Goal: Check status: Check status

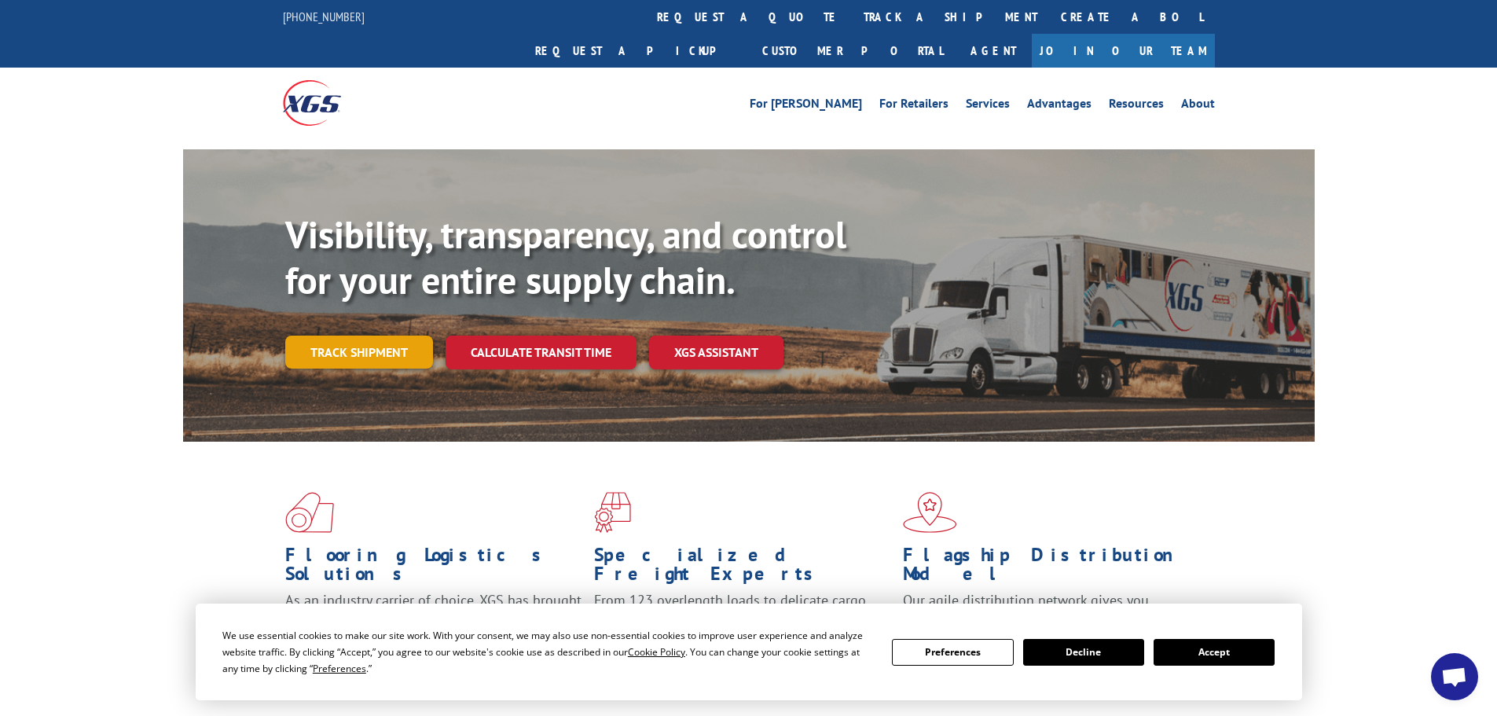
click at [385, 335] on link "Track shipment" at bounding box center [359, 351] width 148 height 33
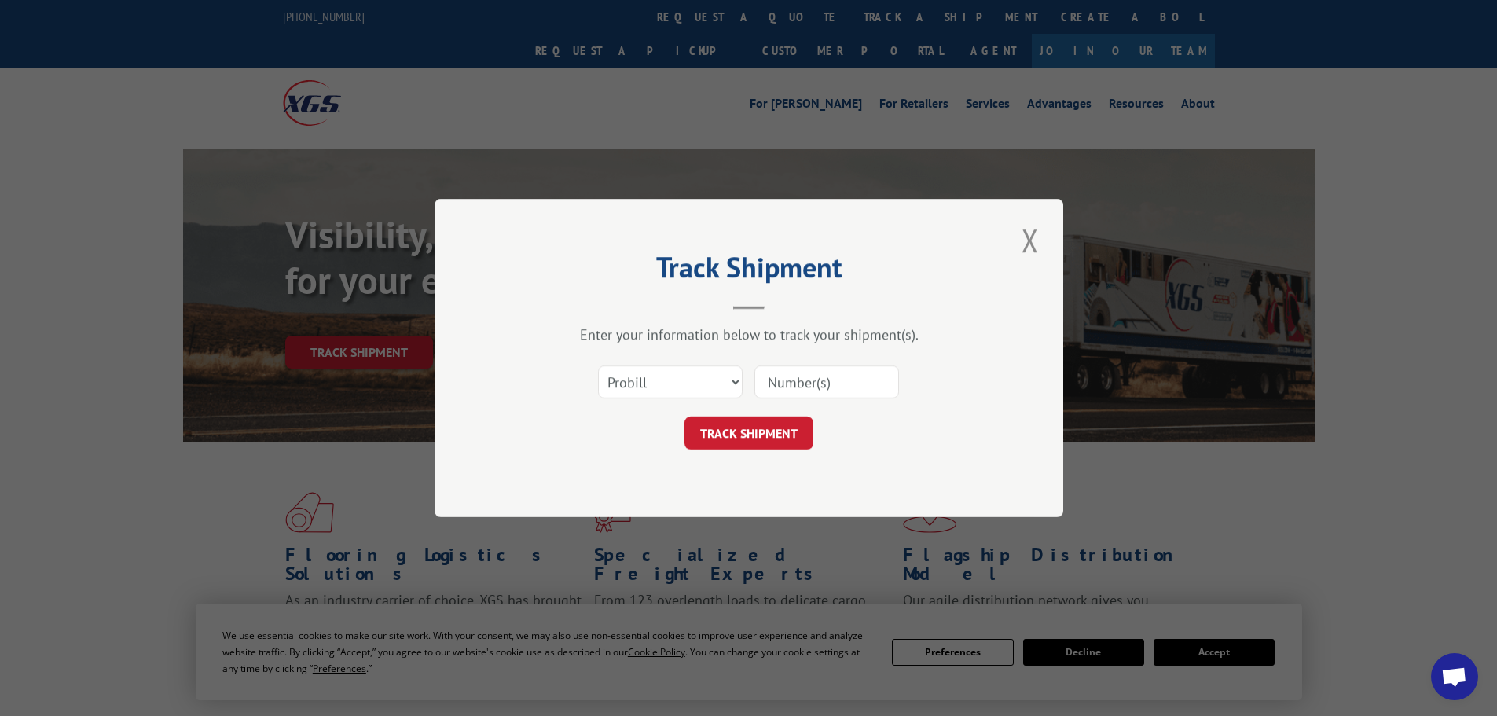
click at [786, 375] on input at bounding box center [826, 381] width 145 height 33
type input "17119531"
click at [804, 427] on button "TRACK SHIPMENT" at bounding box center [748, 432] width 129 height 33
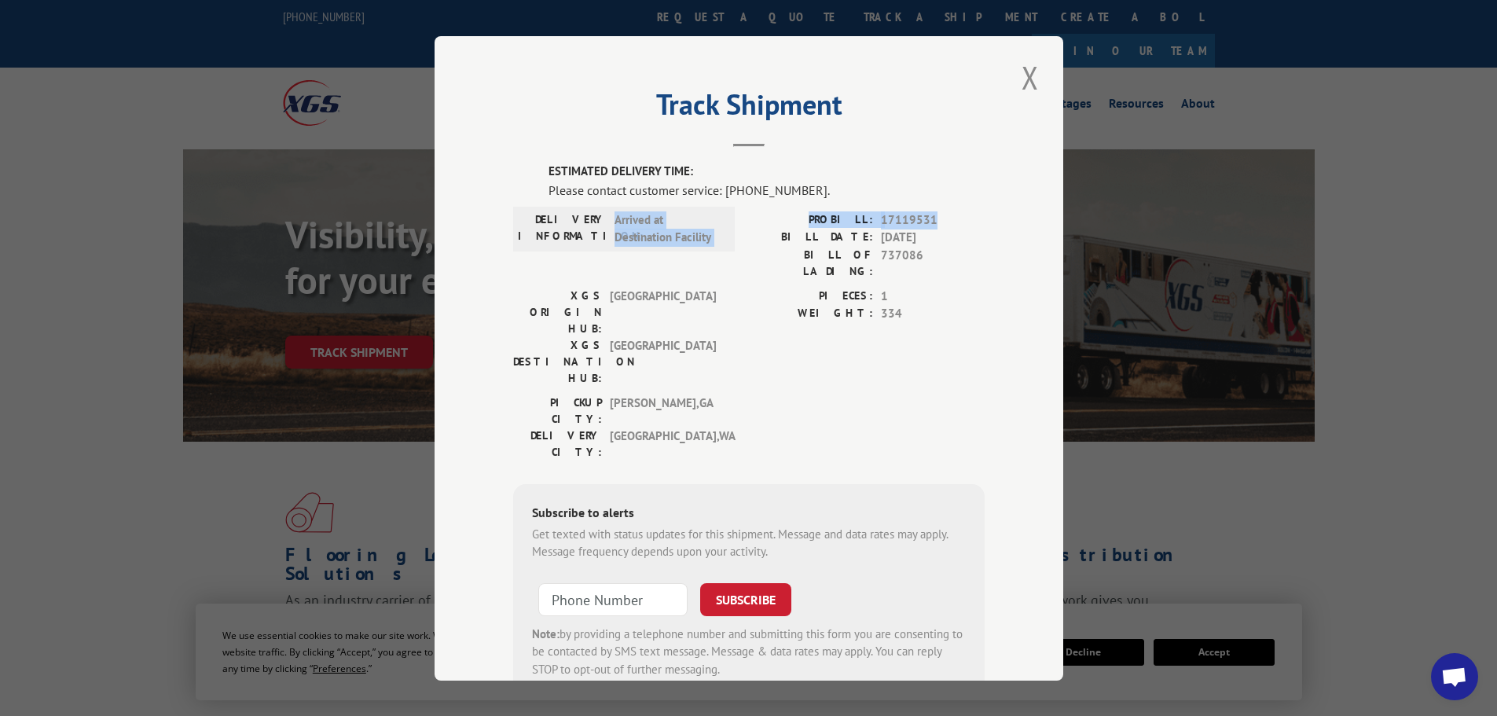
drag, startPoint x: 610, startPoint y: 219, endPoint x: 943, endPoint y: 223, distance: 333.9
click at [943, 223] on div "DELIVERY INFORMATION: Arrived at Destination Facility PROBILL: 17119531 BILL DA…" at bounding box center [748, 249] width 471 height 76
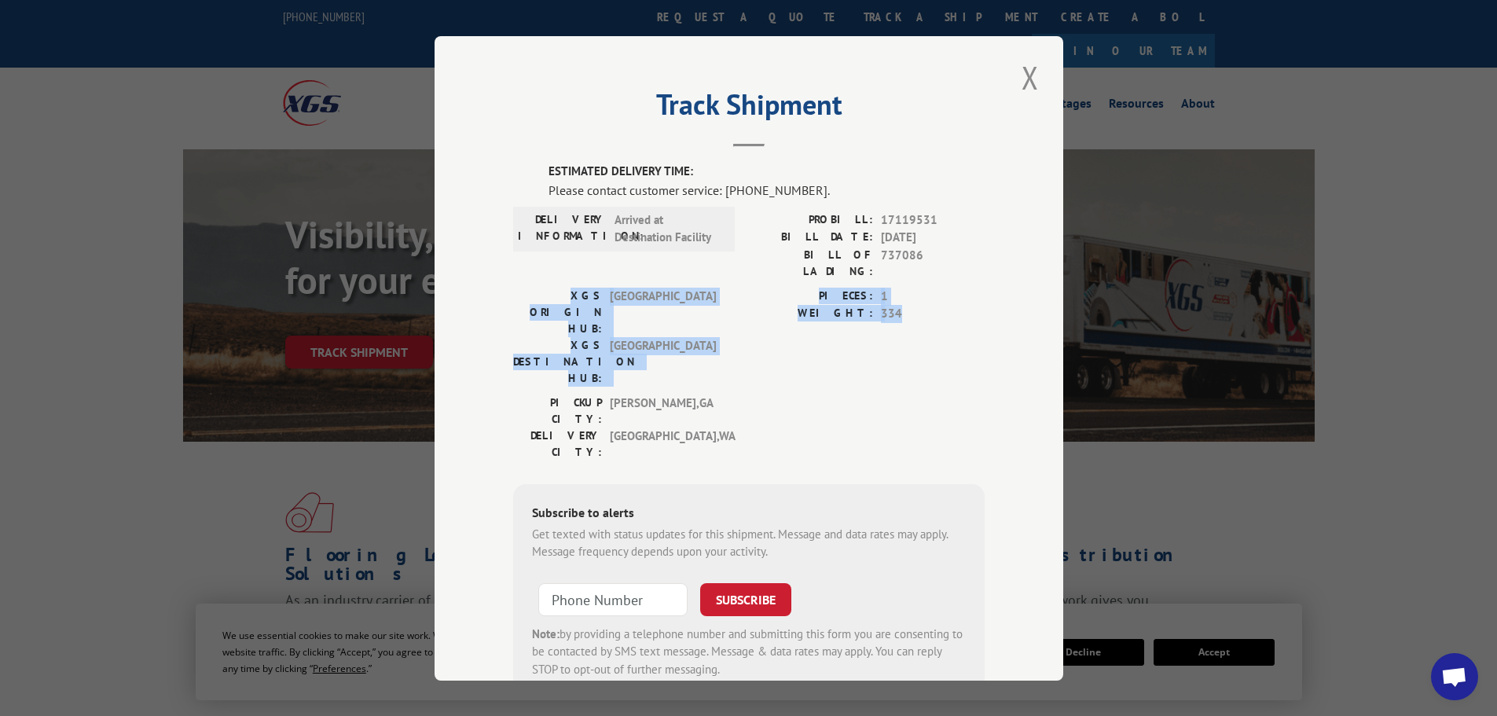
drag, startPoint x: 926, startPoint y: 259, endPoint x: 893, endPoint y: 297, distance: 50.1
click at [893, 297] on div "ESTIMATED DELIVERY TIME: Please contact customer service: [PHONE_NUMBER]. DELIV…" at bounding box center [748, 430] width 471 height 534
click at [1026, 81] on button "Close modal" at bounding box center [1030, 77] width 27 height 43
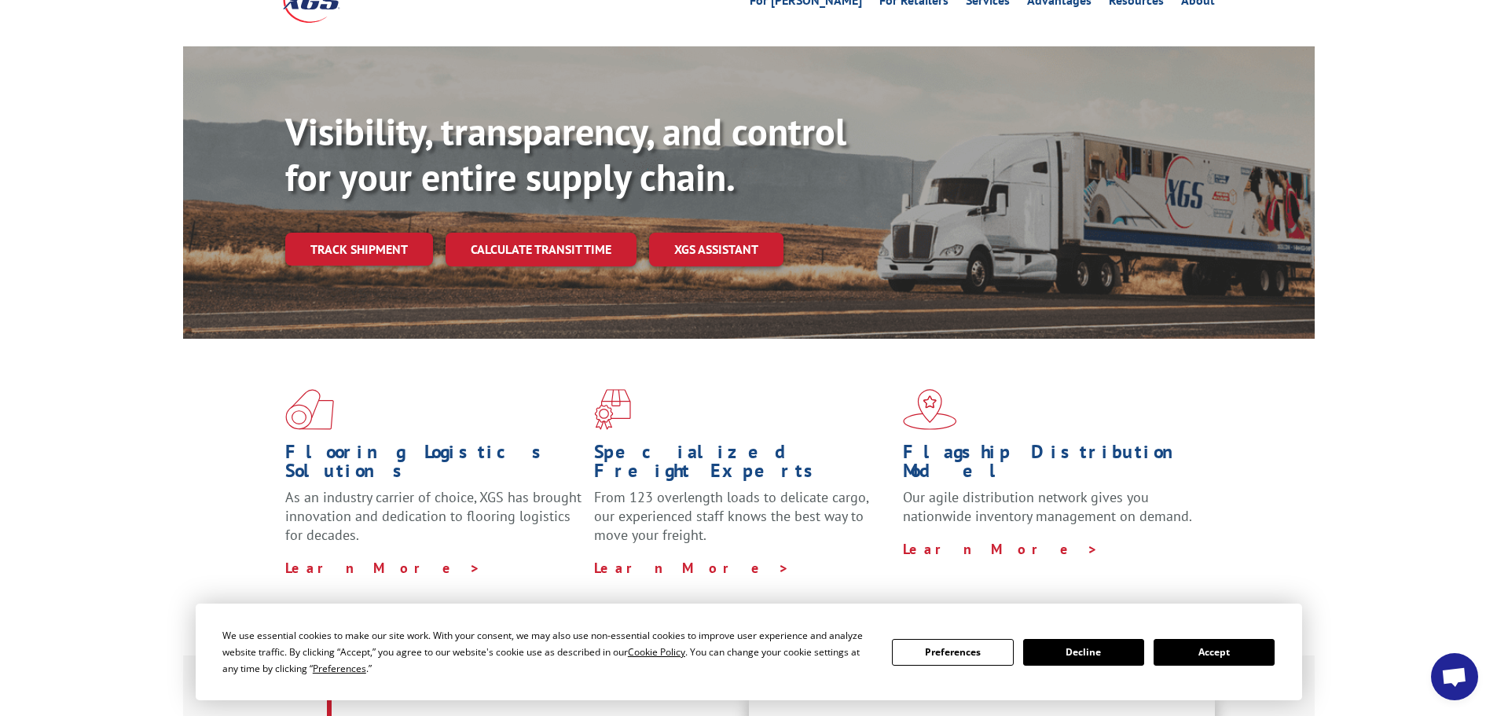
scroll to position [262, 0]
